Goal: Communication & Community: Answer question/provide support

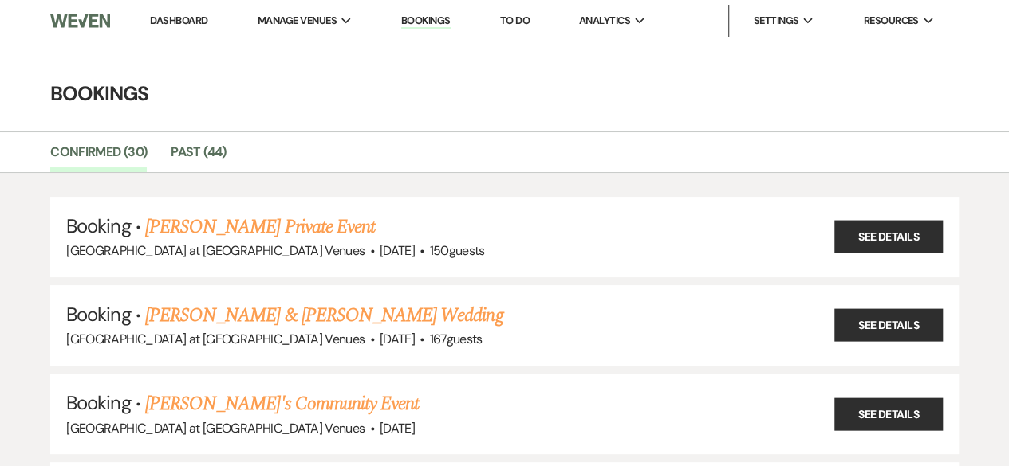
click at [191, 20] on link "Dashboard" at bounding box center [178, 21] width 57 height 14
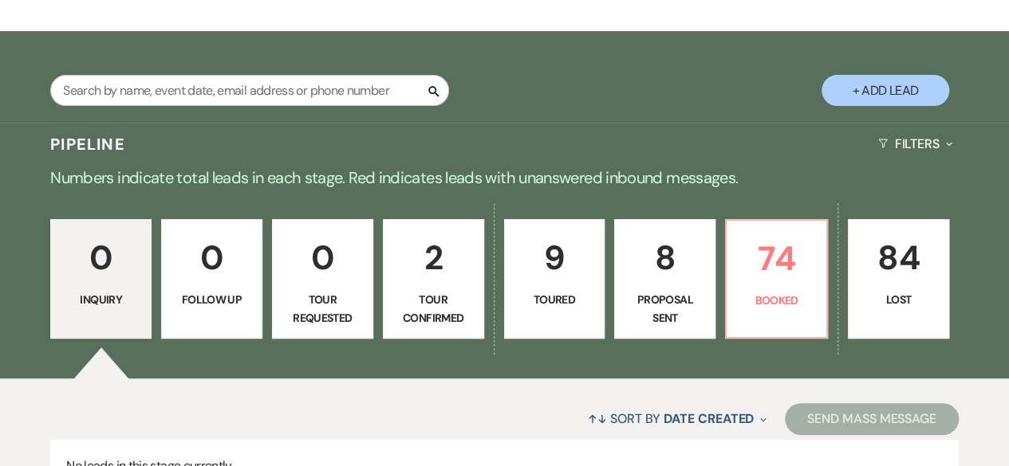
scroll to position [319, 0]
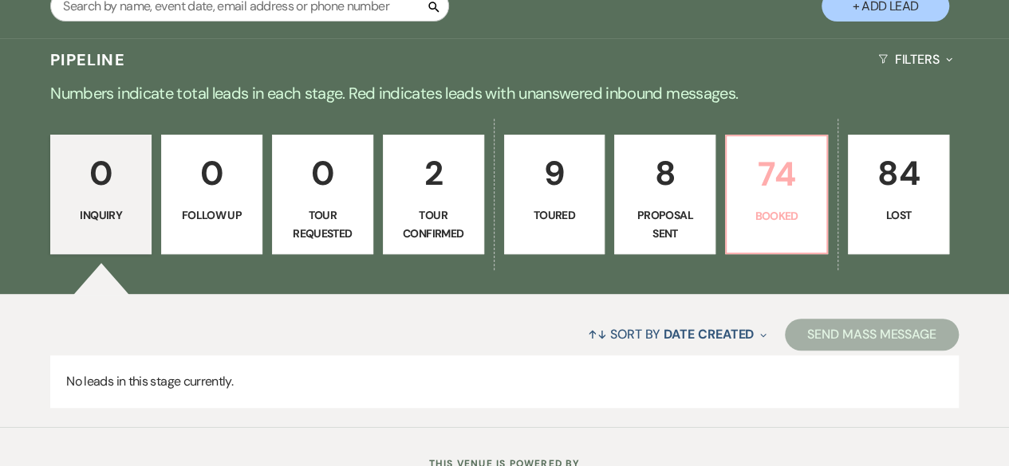
click at [738, 195] on p "74" at bounding box center [776, 174] width 81 height 53
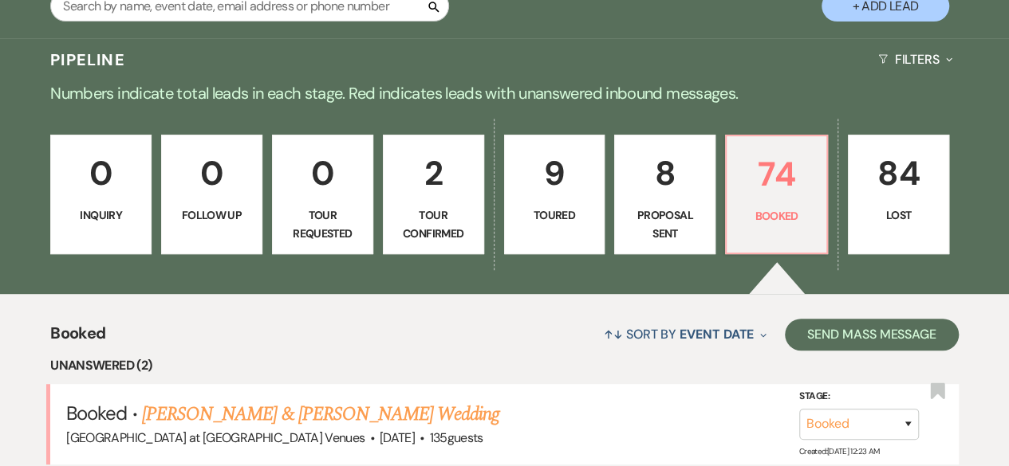
scroll to position [638, 0]
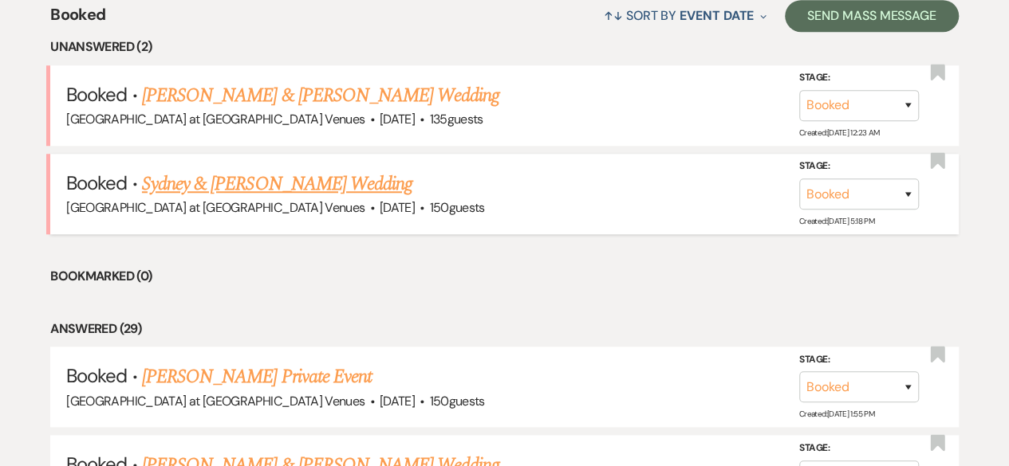
click at [270, 181] on link "Sydney & [PERSON_NAME] Wedding" at bounding box center [277, 184] width 270 height 29
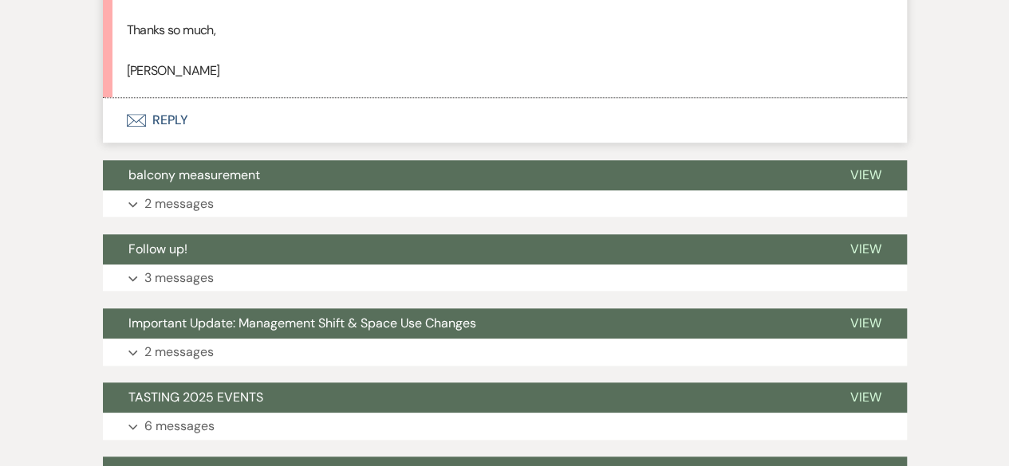
scroll to position [319, 0]
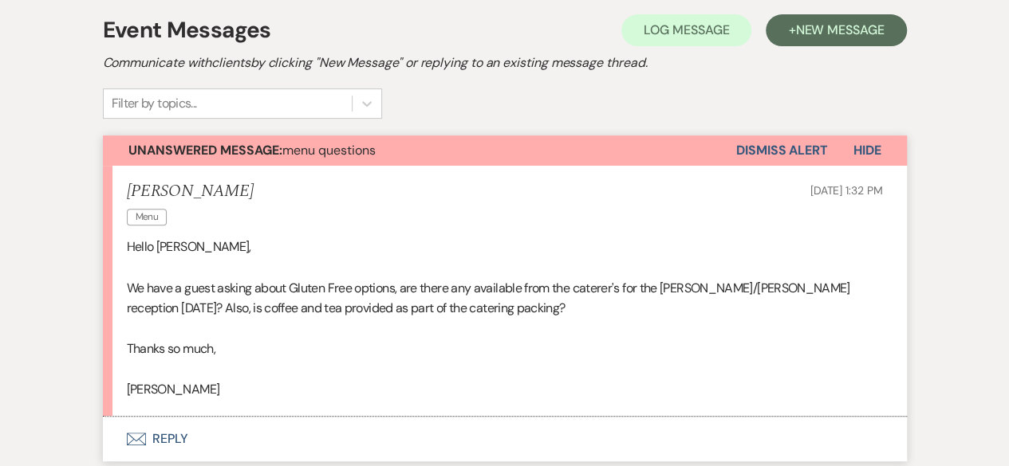
click at [156, 443] on button "Envelope Reply" at bounding box center [505, 439] width 804 height 45
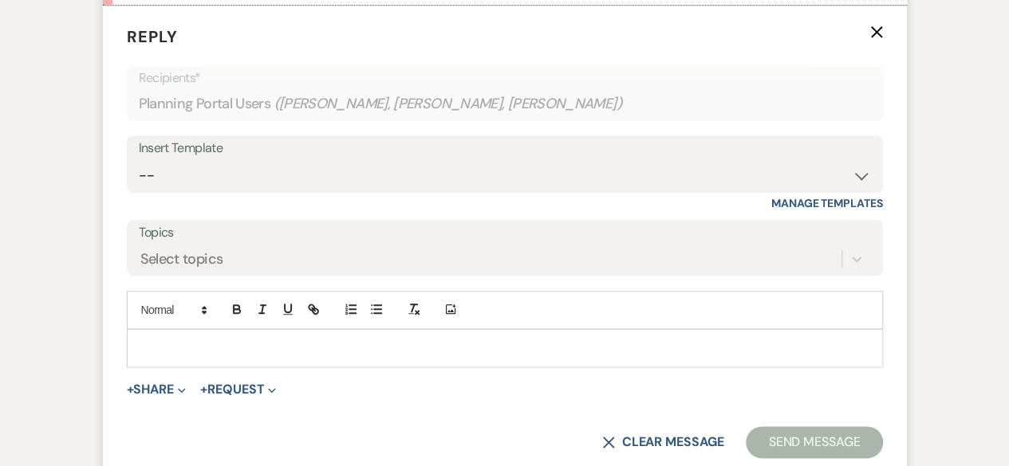
scroll to position [826, 0]
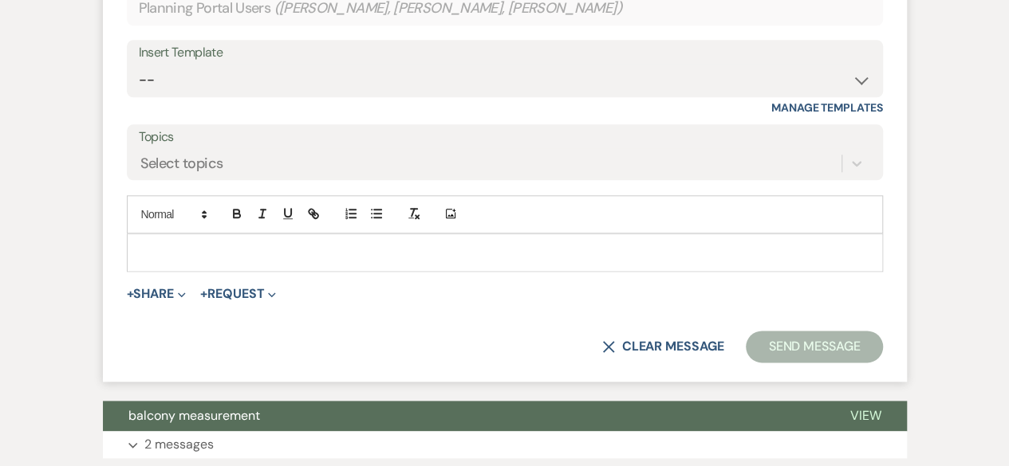
click at [187, 259] on p at bounding box center [505, 253] width 730 height 18
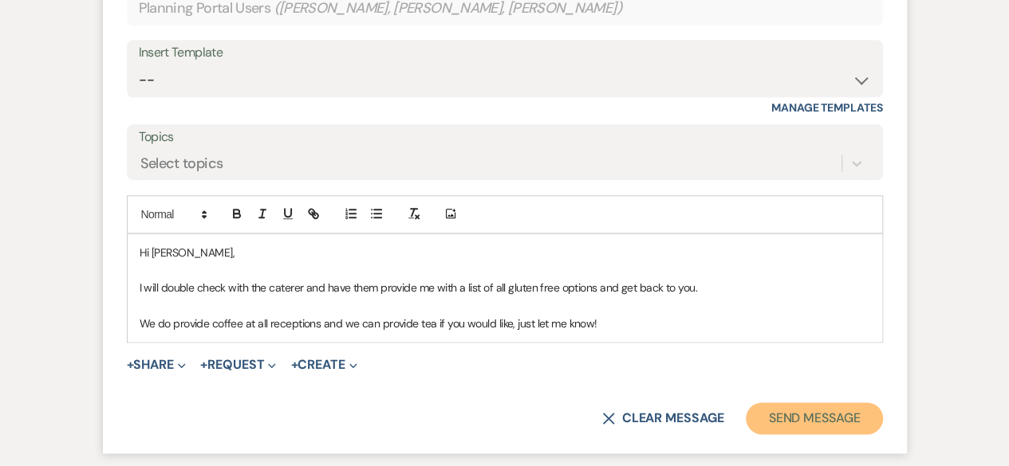
click at [840, 423] on button "Send Message" at bounding box center [814, 419] width 136 height 32
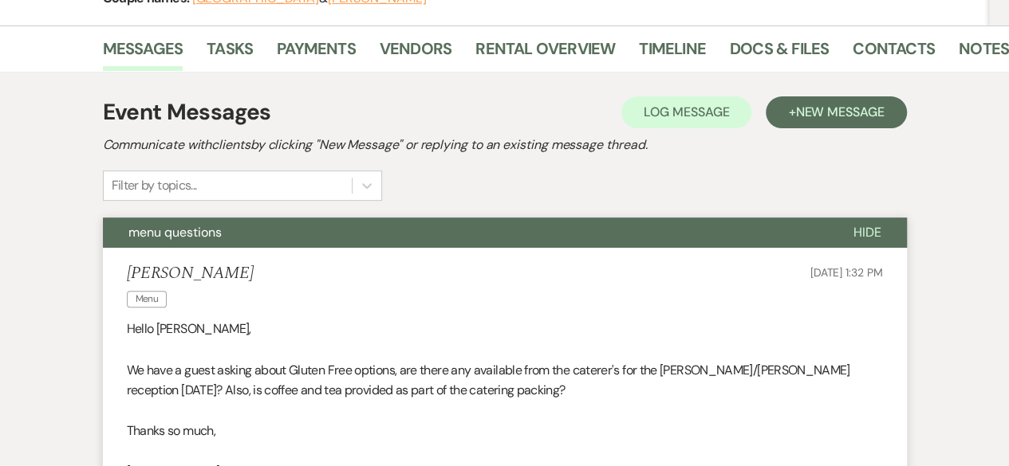
scroll to position [0, 0]
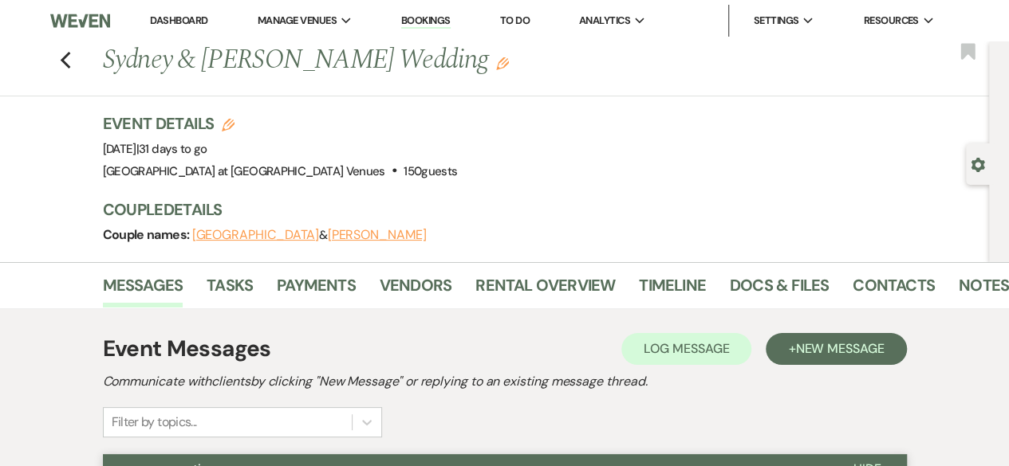
click at [81, 63] on div "Previous Sydney & [PERSON_NAME] Wedding Edit Bookmark" at bounding box center [490, 68] width 997 height 55
click at [70, 63] on use "button" at bounding box center [65, 61] width 10 height 18
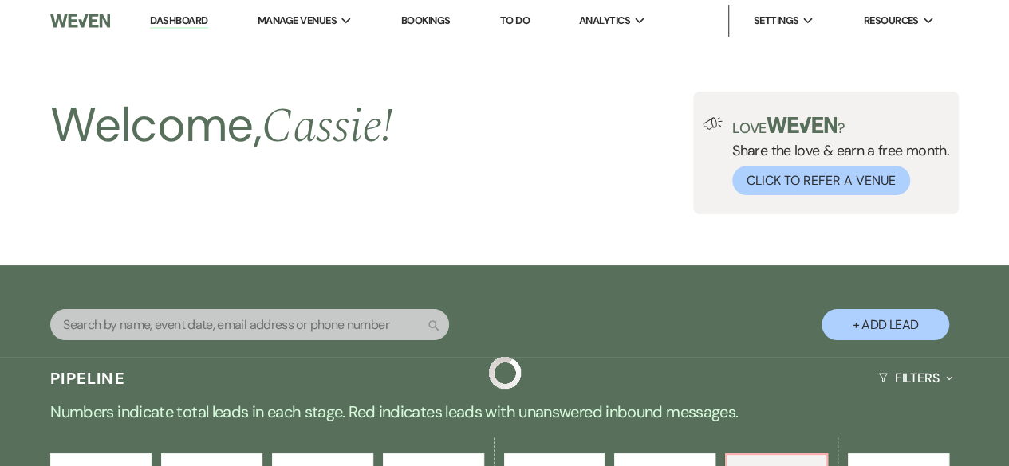
scroll to position [638, 0]
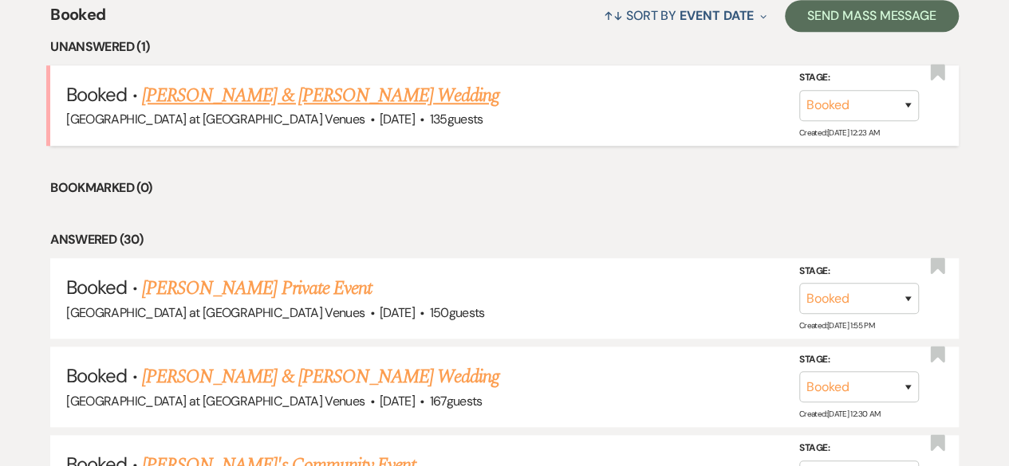
click at [289, 93] on link "[PERSON_NAME] & [PERSON_NAME] Wedding" at bounding box center [320, 95] width 357 height 29
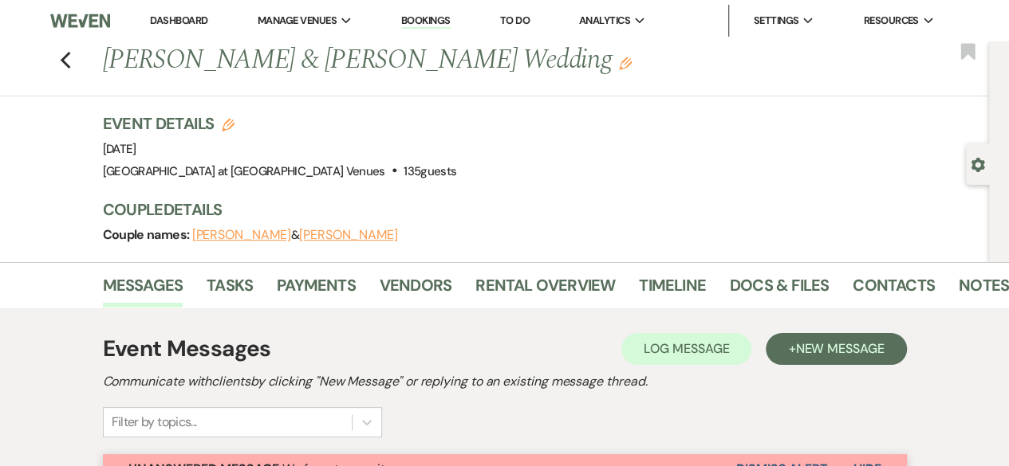
scroll to position [319, 0]
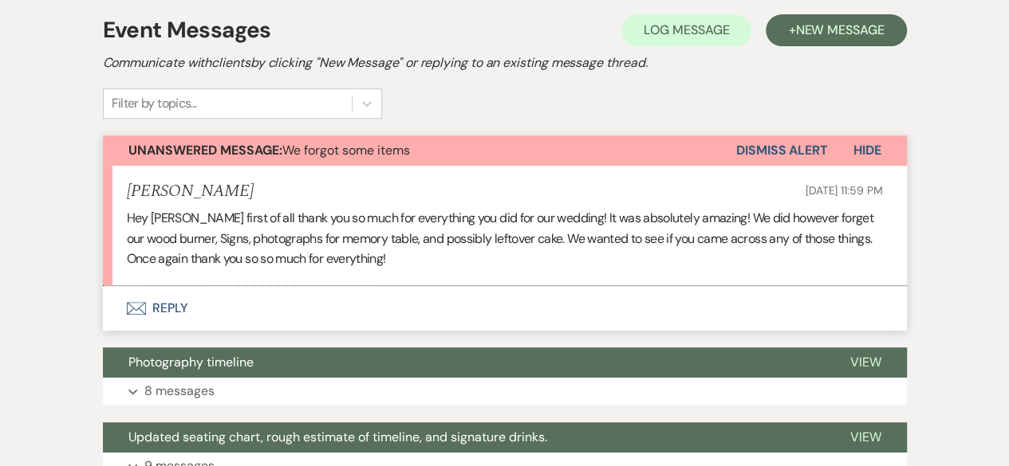
click at [150, 309] on button "Envelope Reply" at bounding box center [505, 308] width 804 height 45
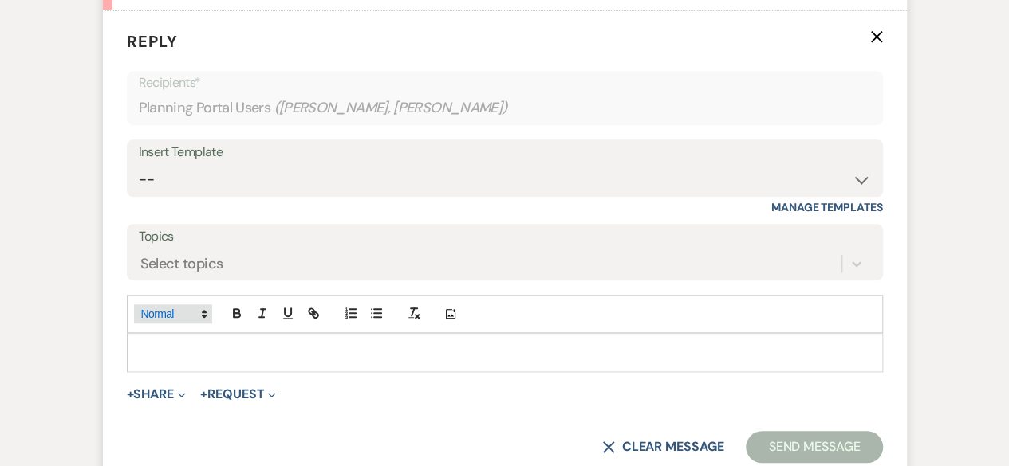
scroll to position [606, 0]
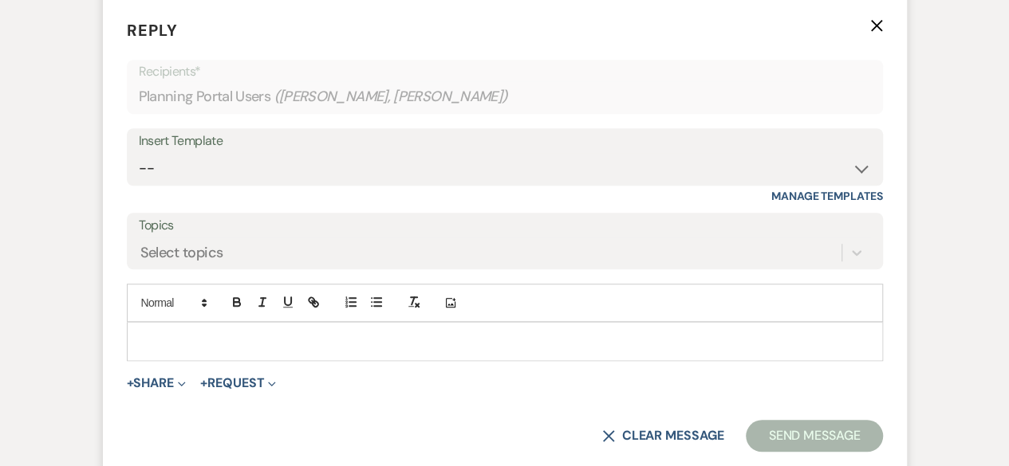
click at [164, 336] on p at bounding box center [505, 342] width 730 height 18
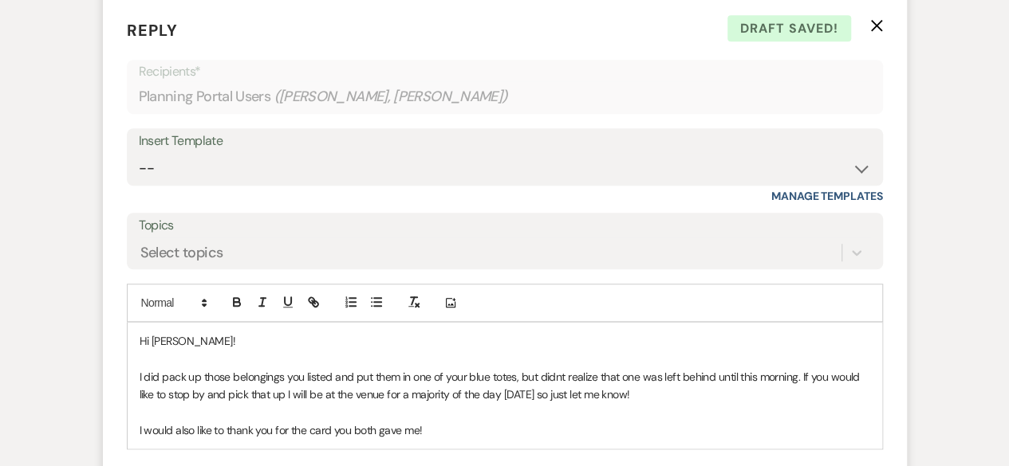
drag, startPoint x: 277, startPoint y: 431, endPoint x: 290, endPoint y: 436, distance: 13.6
click at [277, 431] on p "I would also like to thank you for the card you both gave me!" at bounding box center [505, 431] width 730 height 18
click at [403, 430] on p "I would also like to thank you both for the card you both gave me!" at bounding box center [505, 431] width 730 height 18
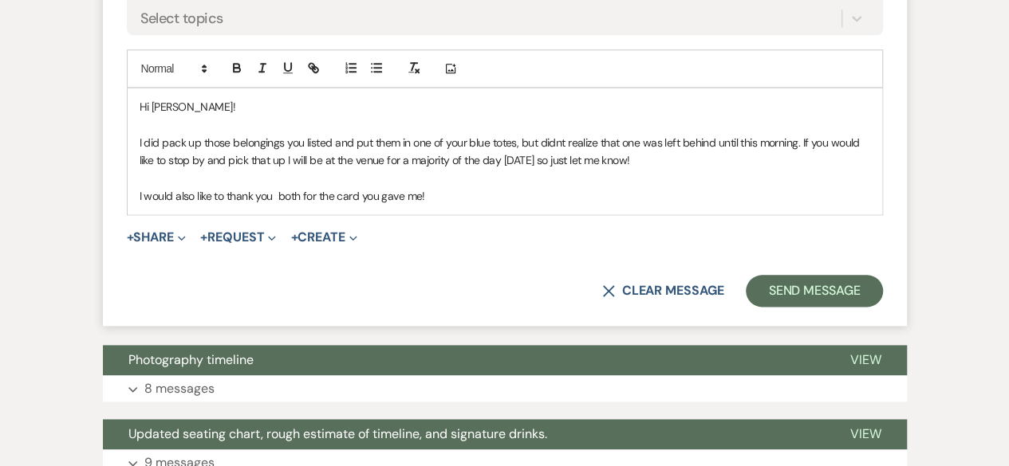
scroll to position [845, 0]
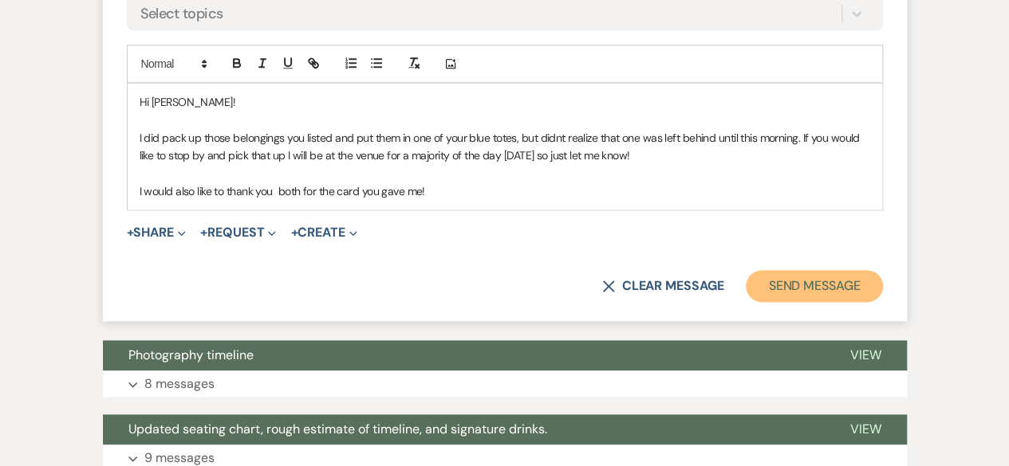
click at [792, 285] on button "Send Message" at bounding box center [814, 286] width 136 height 32
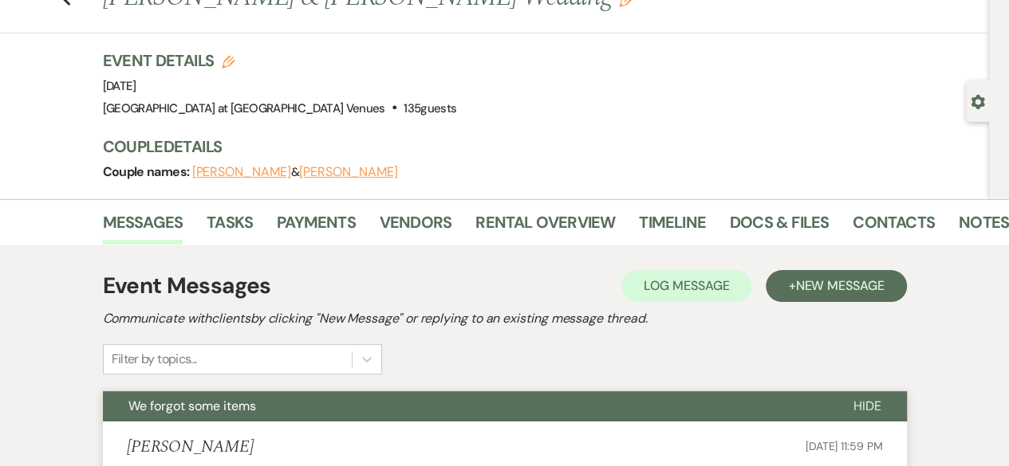
scroll to position [0, 0]
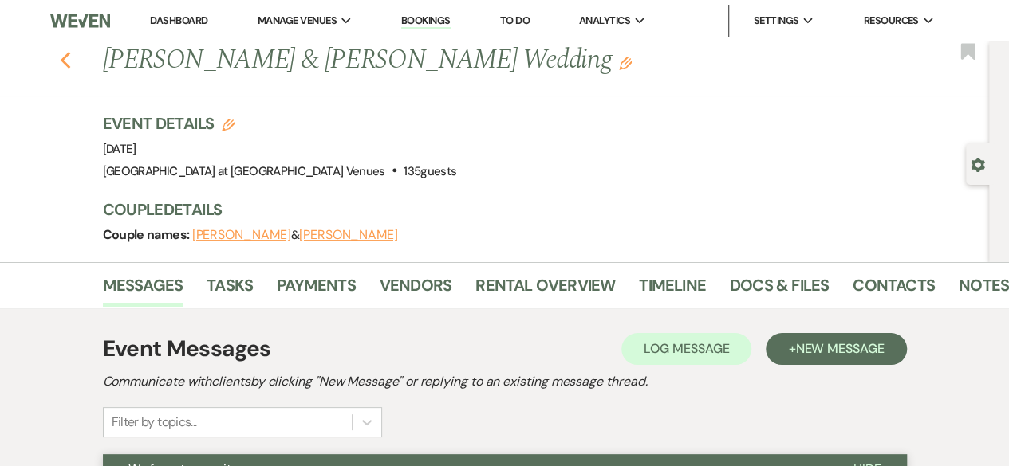
click at [72, 65] on icon "Previous" at bounding box center [66, 60] width 12 height 19
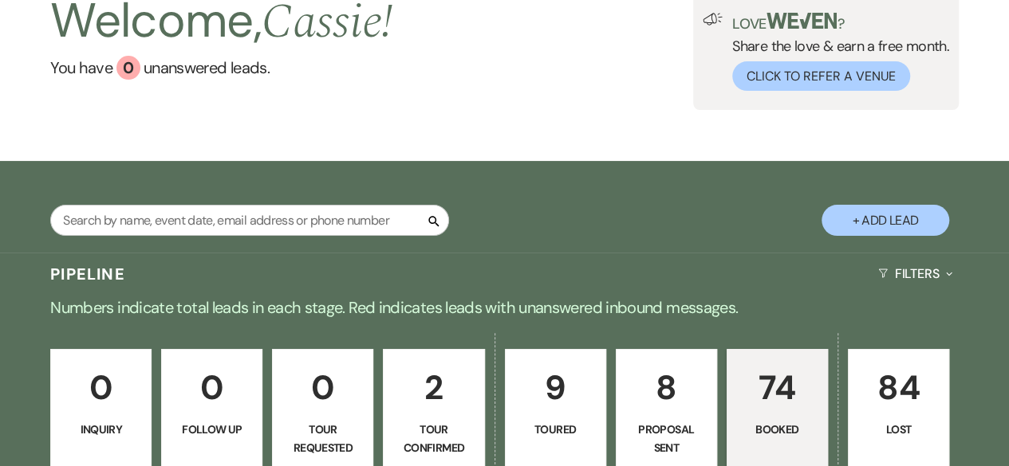
scroll to position [239, 0]
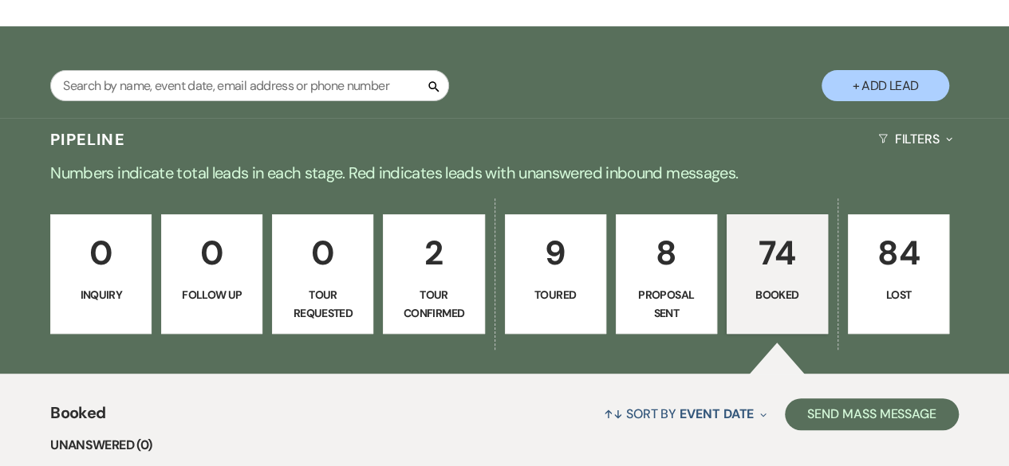
click at [812, 281] on link "74 Booked" at bounding box center [776, 275] width 101 height 120
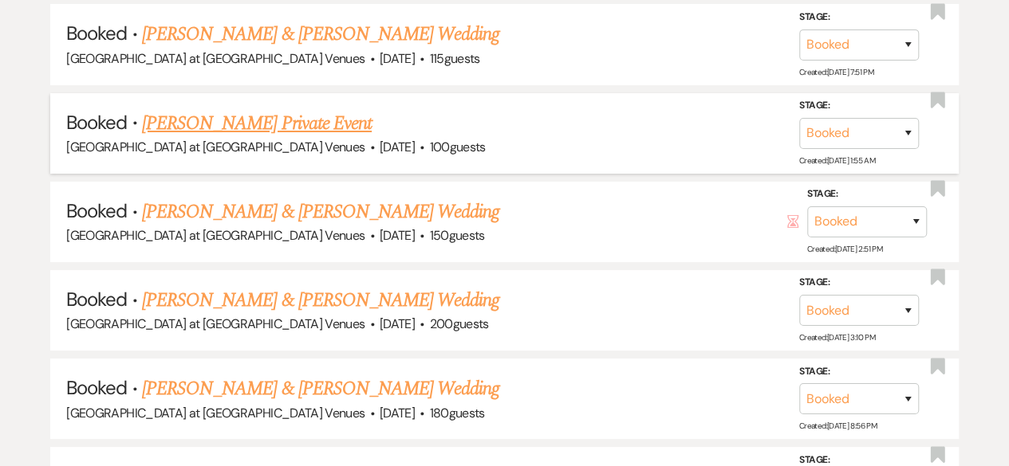
scroll to position [3030, 0]
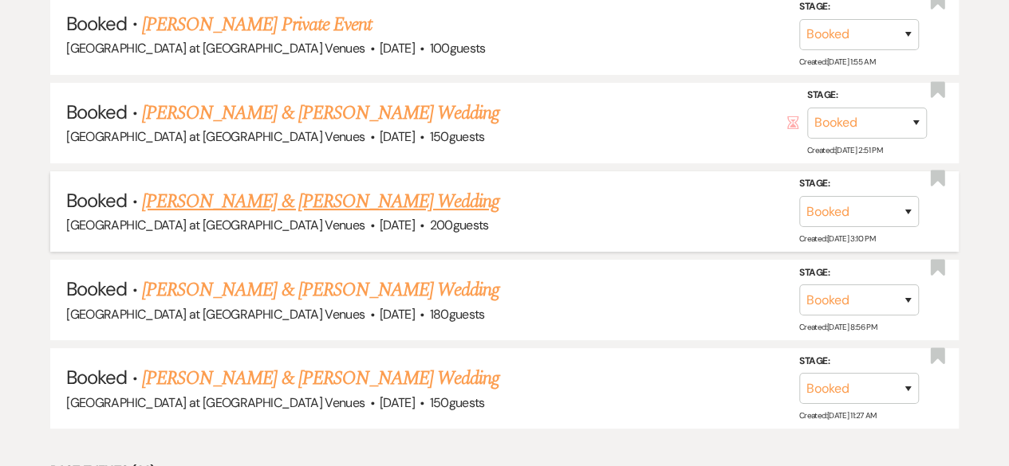
click at [341, 187] on link "[PERSON_NAME] & [PERSON_NAME] Wedding" at bounding box center [320, 201] width 357 height 29
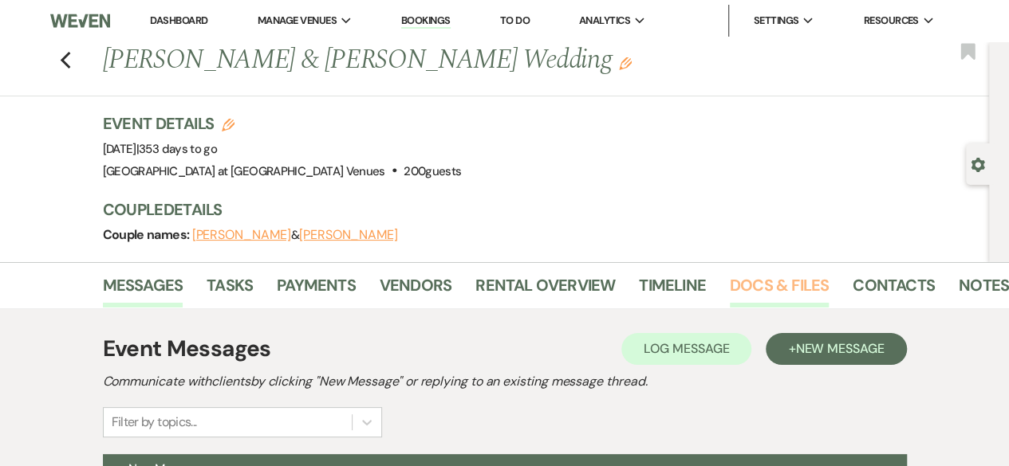
click at [759, 280] on link "Docs & Files" at bounding box center [779, 290] width 99 height 35
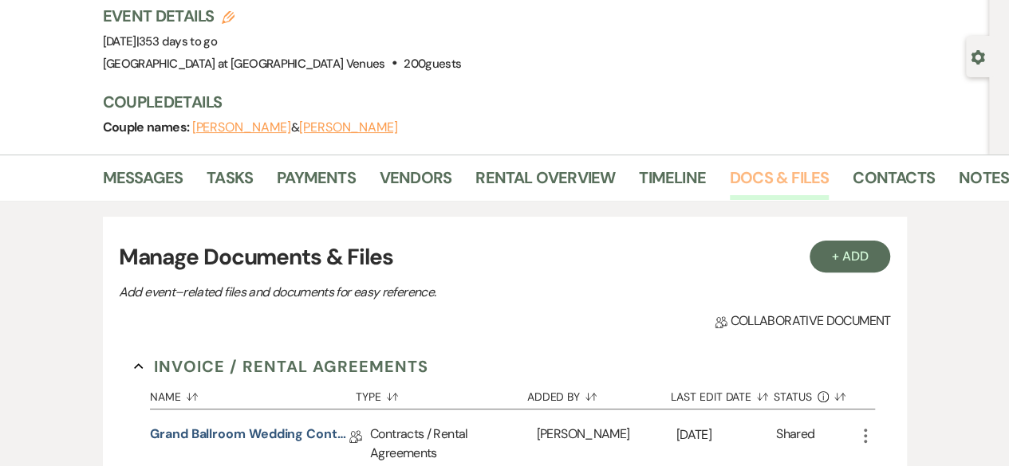
scroll to position [319, 0]
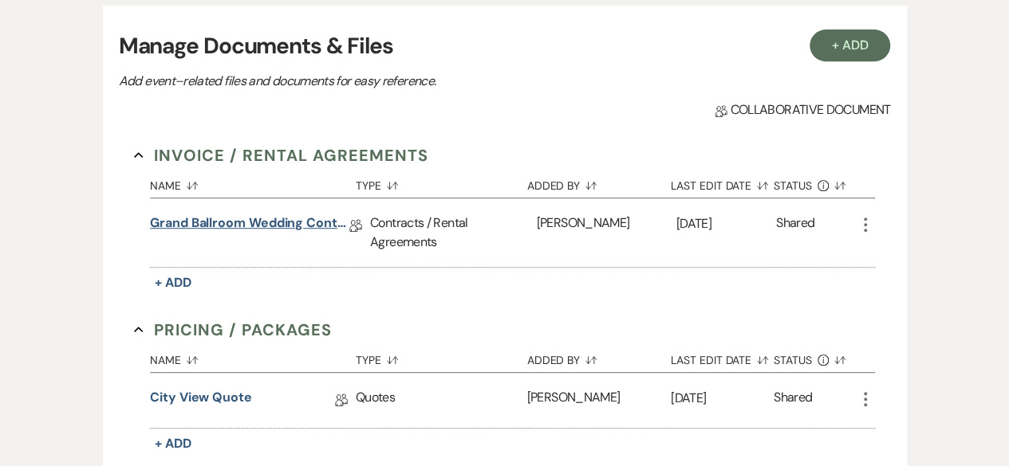
click at [274, 218] on link "Grand Ballroom Wedding Contract 2026" at bounding box center [249, 226] width 199 height 25
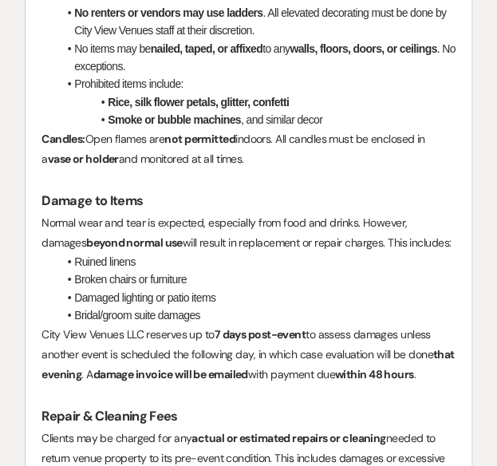
scroll to position [2711, 0]
